Goal: Transaction & Acquisition: Obtain resource

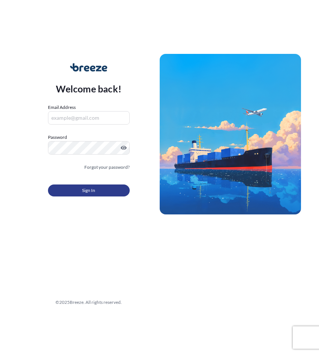
type input "[EMAIL_ADDRESS][DOMAIN_NAME]"
click at [98, 191] on button "Sign In" at bounding box center [89, 191] width 82 height 12
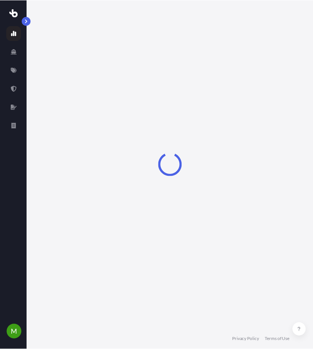
select select "2025"
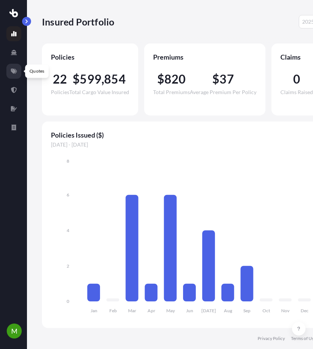
click at [13, 70] on icon at bounding box center [14, 71] width 6 height 5
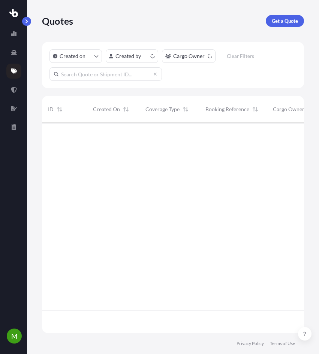
scroll to position [209, 256]
click at [284, 24] on p "Get a Quote" at bounding box center [284, 20] width 26 height 7
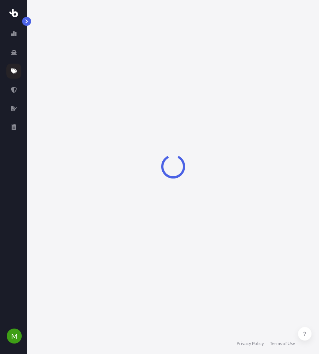
scroll to position [12, 0]
select select "Sea"
select select "1"
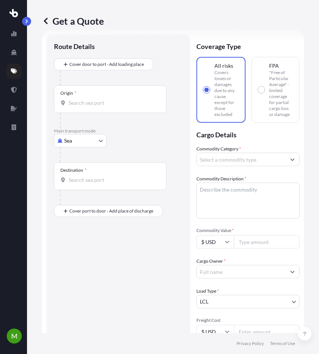
click at [219, 163] on input "Commodity Category *" at bounding box center [241, 159] width 89 height 13
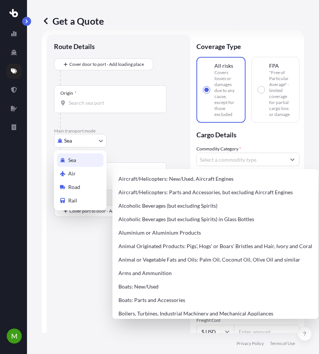
click at [83, 146] on body "145 options available. M Get a Quote Route Details Cover door to port - Add loa…" at bounding box center [159, 177] width 319 height 354
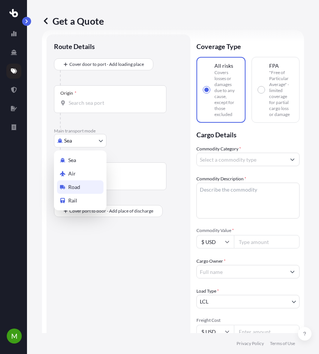
click at [76, 189] on span "Road" at bounding box center [74, 186] width 12 height 7
select select "Road"
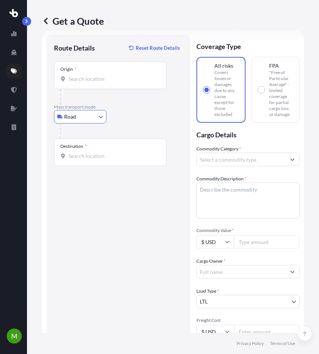
click at [246, 251] on div "Commodity Category * Commodity Description * Commodity Value * $ USD Cargo Owne…" at bounding box center [247, 271] width 103 height 253
click at [248, 243] on input "Commodity Value *" at bounding box center [267, 241] width 66 height 13
type input "19057"
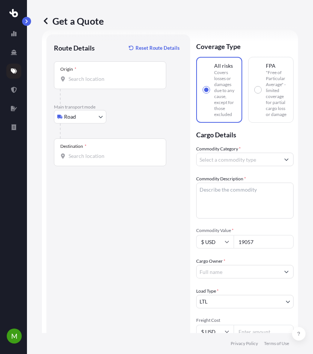
click at [245, 273] on div "Cargo Owner *" at bounding box center [244, 268] width 97 height 21
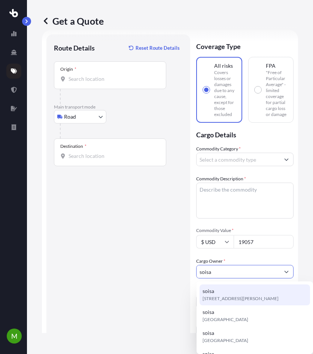
click at [239, 294] on div "soisa [STREET_ADDRESS][PERSON_NAME]" at bounding box center [255, 295] width 110 height 21
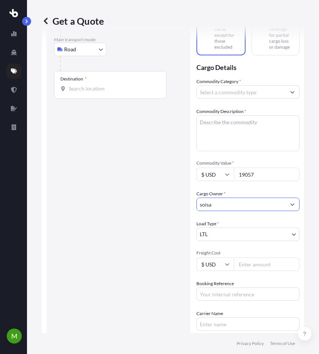
scroll to position [80, 0]
type input "soisa"
click at [248, 261] on input "Freight Cost" at bounding box center [267, 263] width 66 height 13
type input "200"
click at [241, 295] on input "Booking Reference" at bounding box center [247, 293] width 103 height 13
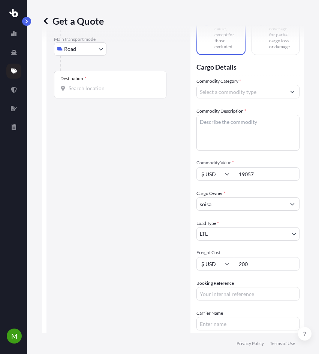
click at [196, 301] on form "Route Details Reset Route Details Place of loading Road Road Rail Origin * Main…" at bounding box center [173, 197] width 262 height 471
click at [213, 296] on input "Booking Reference" at bounding box center [247, 293] width 103 height 13
type input "PO 37271"
click at [243, 140] on textarea "Commodity Description *" at bounding box center [247, 133] width 103 height 36
click at [243, 91] on input "Commodity Category *" at bounding box center [241, 91] width 89 height 13
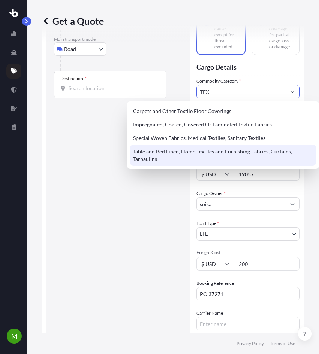
click at [267, 149] on div "Carpets and Other Textile Floor Coverings Impregnated, Coated, Covered Or Lamin…" at bounding box center [223, 134] width 186 height 61
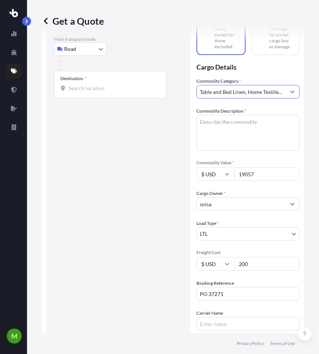
type input "Table and Bed Linen, Home Textiles and Furnishing Fabrics, Curtains, Tarpaulins"
click at [250, 128] on textarea "Commodity Description *" at bounding box center [247, 133] width 103 height 36
type textarea "TEXTIL"
click at [135, 88] on input "Destination *" at bounding box center [113, 88] width 88 height 7
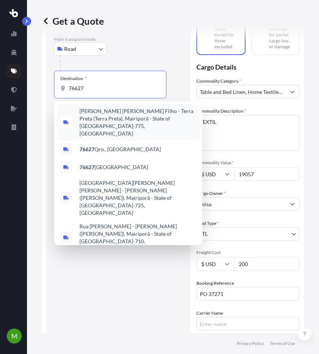
click at [76, 88] on input "76627" at bounding box center [113, 88] width 88 height 7
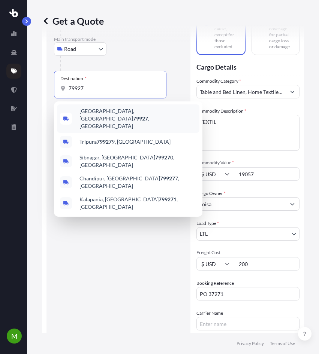
click at [91, 115] on span "[GEOGRAPHIC_DATA] , [GEOGRAPHIC_DATA]" at bounding box center [137, 118] width 117 height 22
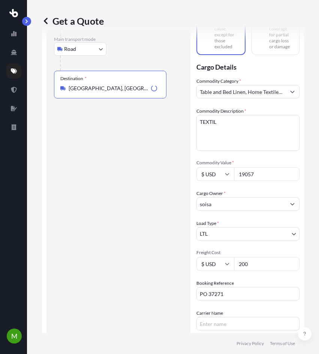
scroll to position [0, 0]
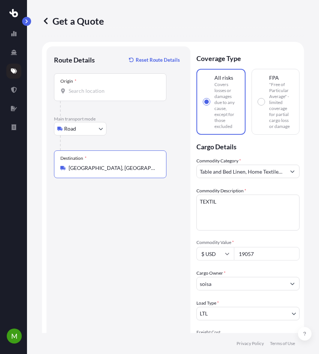
type input "[GEOGRAPHIC_DATA], [GEOGRAPHIC_DATA]"
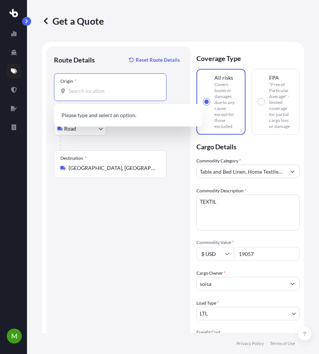
click at [103, 92] on input "Origin *" at bounding box center [113, 90] width 88 height 7
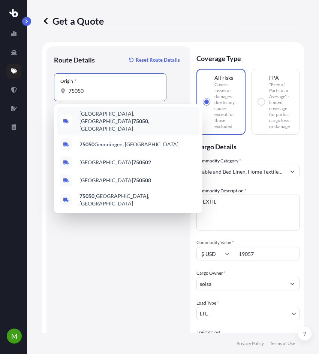
click at [104, 114] on span "[GEOGRAPHIC_DATA] , [GEOGRAPHIC_DATA]" at bounding box center [137, 121] width 117 height 22
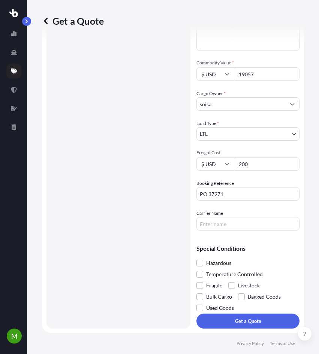
scroll to position [180, 0]
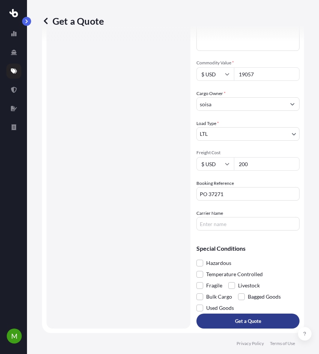
type input "[GEOGRAPHIC_DATA], [GEOGRAPHIC_DATA]"
click at [258, 316] on button "Get a Quote" at bounding box center [247, 321] width 103 height 15
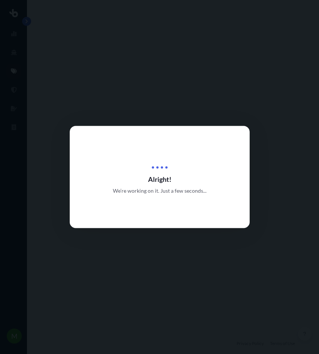
select select "Road"
select select "1"
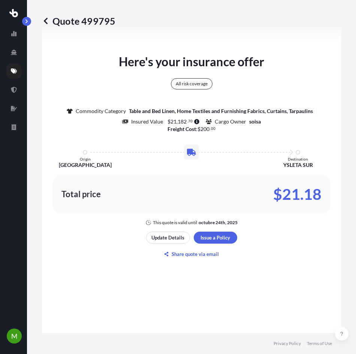
scroll to position [582, 0]
